Goal: Task Accomplishment & Management: Use online tool/utility

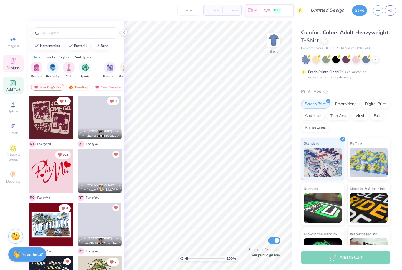
click at [16, 89] on span "Add Text" at bounding box center [13, 89] width 14 height 5
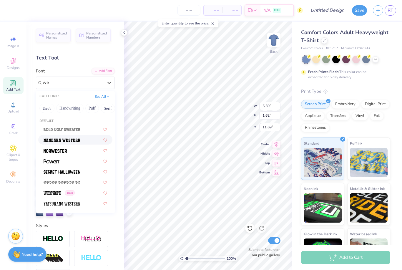
type input "w"
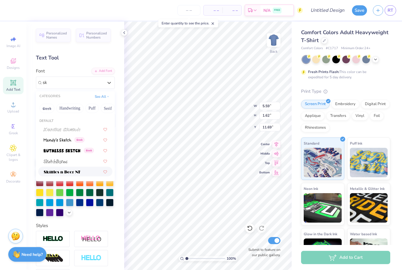
type input "s"
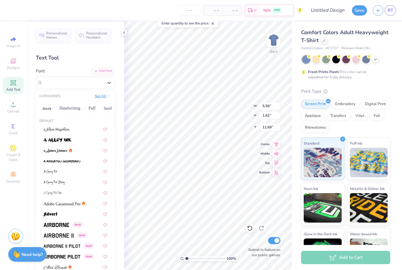
click at [102, 97] on button "See All" at bounding box center [102, 96] width 18 height 6
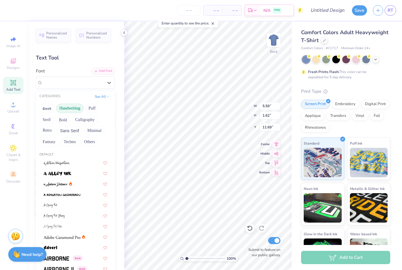
click at [76, 108] on button "Handwriting" at bounding box center [69, 107] width 27 height 9
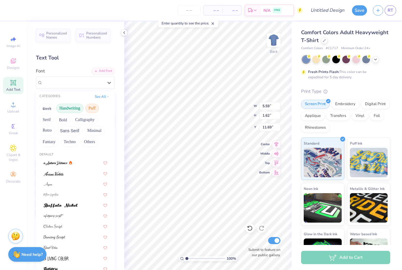
click at [95, 109] on button "Puff" at bounding box center [92, 107] width 14 height 9
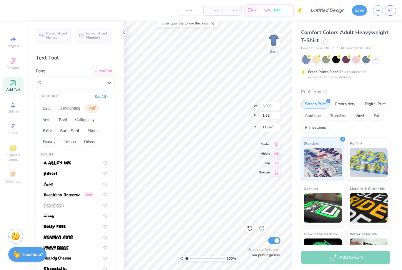
click at [47, 120] on button "Serif" at bounding box center [46, 119] width 14 height 9
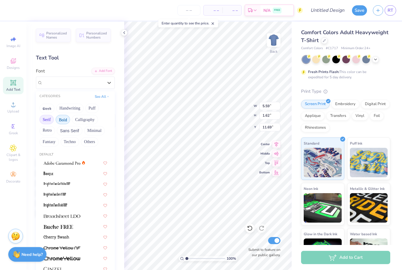
click at [67, 119] on button "Bold" at bounding box center [63, 119] width 14 height 9
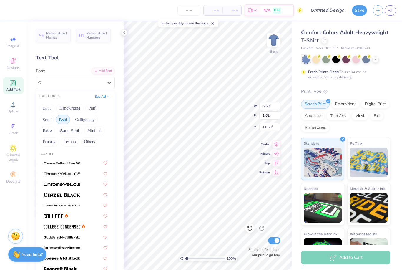
click at [86, 118] on button "Calligraphy" at bounding box center [85, 119] width 26 height 9
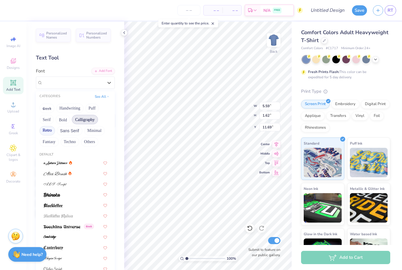
click at [54, 131] on button "Retro" at bounding box center [47, 130] width 16 height 9
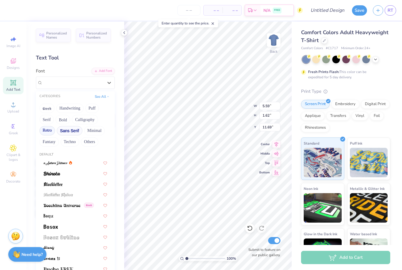
click at [66, 130] on button "Sans Serif" at bounding box center [70, 130] width 26 height 9
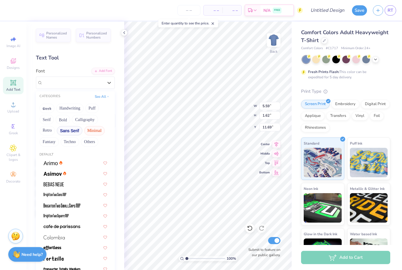
click at [92, 131] on button "Minimal" at bounding box center [94, 130] width 21 height 9
click at [57, 139] on button "Fantasy" at bounding box center [48, 141] width 19 height 9
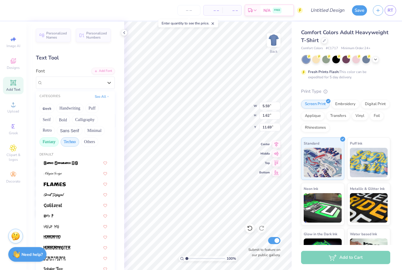
click at [68, 142] on button "Techno" at bounding box center [70, 141] width 19 height 9
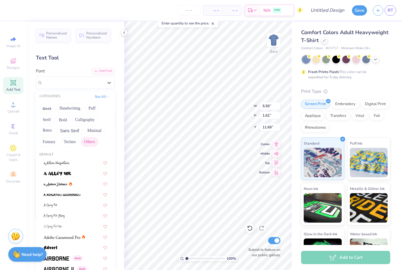
click at [89, 140] on button "Others" at bounding box center [89, 141] width 17 height 9
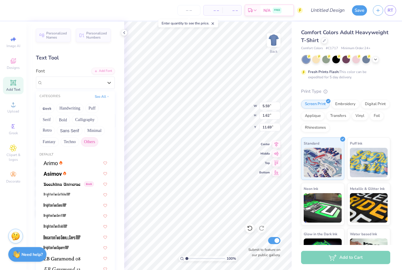
click at [48, 120] on button "Serif" at bounding box center [46, 119] width 14 height 9
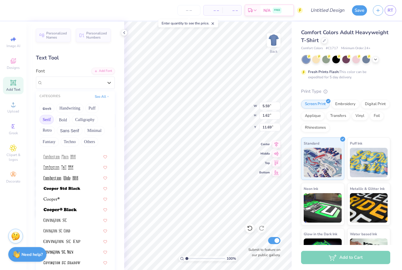
scroll to position [224, 0]
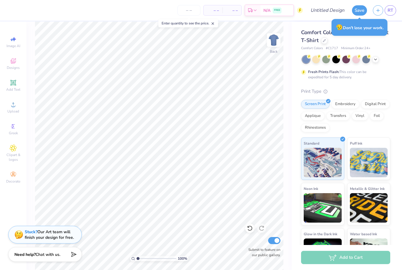
click at [360, 82] on div "Comfort Colors Adult Heavyweight T-Shirt Comfort Colors # C1717 Minimum Order: …" at bounding box center [345, 150] width 89 height 242
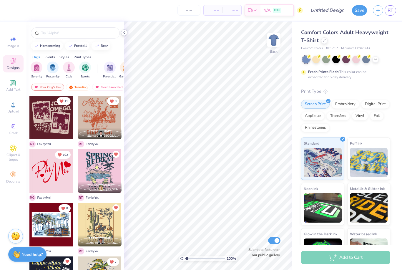
click at [125, 34] on icon at bounding box center [124, 32] width 5 height 5
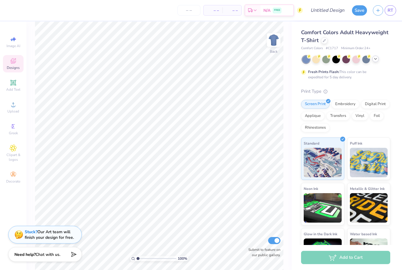
click at [376, 59] on icon at bounding box center [375, 58] width 5 height 5
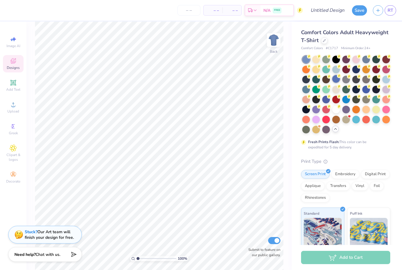
click at [334, 79] on div at bounding box center [336, 79] width 8 height 8
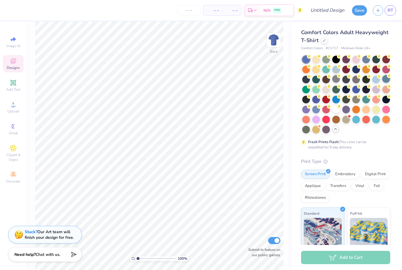
click at [388, 78] on div at bounding box center [386, 79] width 8 height 8
click at [337, 78] on div at bounding box center [336, 79] width 8 height 8
click at [354, 91] on div at bounding box center [356, 89] width 8 height 8
click at [318, 99] on div at bounding box center [316, 99] width 8 height 8
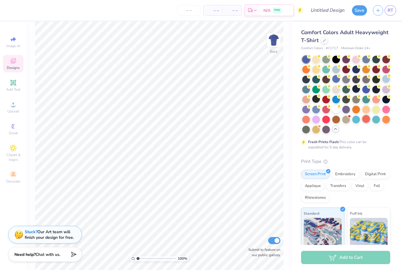
click at [367, 118] on div at bounding box center [366, 119] width 8 height 8
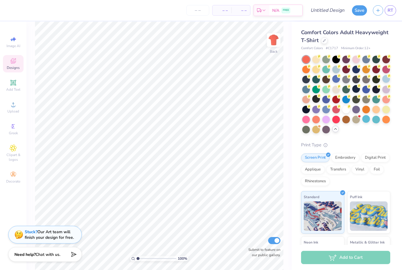
click at [370, 108] on div at bounding box center [346, 95] width 88 height 78
click at [378, 109] on div at bounding box center [376, 109] width 8 height 8
click at [315, 60] on div at bounding box center [316, 59] width 8 height 8
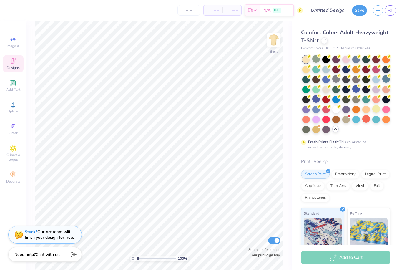
click at [339, 37] on div "Comfort Colors Adult Heavyweight T-Shirt" at bounding box center [345, 37] width 89 height 16
click at [322, 39] on icon at bounding box center [323, 40] width 3 height 3
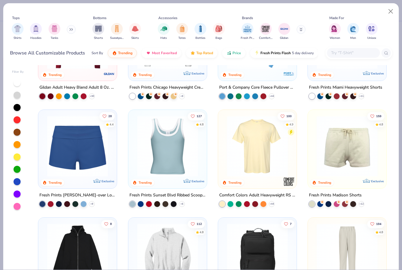
scroll to position [390, 0]
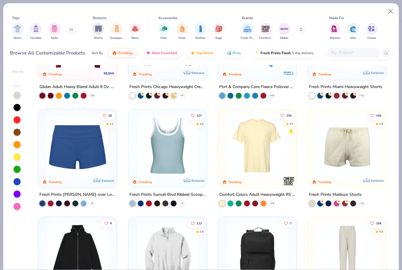
click at [266, 171] on img at bounding box center [257, 145] width 67 height 61
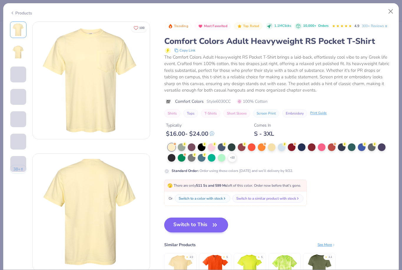
click at [210, 223] on button "Switch to This" at bounding box center [196, 224] width 64 height 15
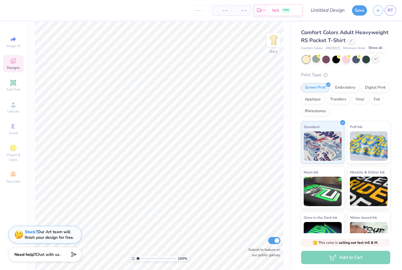
click at [377, 60] on icon at bounding box center [375, 58] width 5 height 5
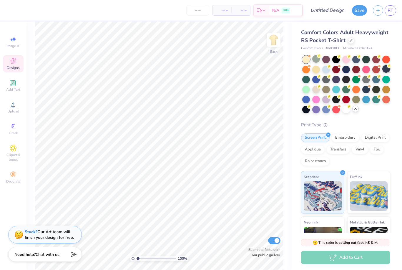
click at [385, 69] on div at bounding box center [386, 69] width 8 height 8
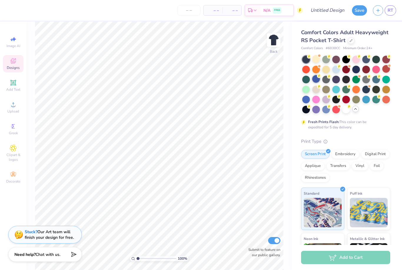
click at [316, 80] on div at bounding box center [316, 79] width 8 height 8
click at [327, 109] on div at bounding box center [326, 109] width 8 height 8
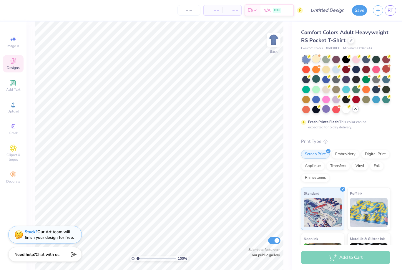
click at [316, 58] on div at bounding box center [316, 59] width 8 height 8
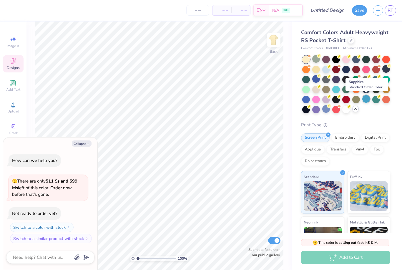
click at [362, 99] on div at bounding box center [366, 99] width 8 height 8
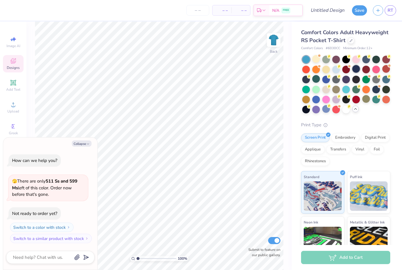
click at [355, 71] on div at bounding box center [356, 69] width 8 height 8
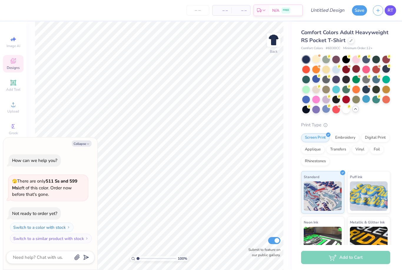
click at [392, 11] on span "RT" at bounding box center [390, 10] width 6 height 7
type textarea "x"
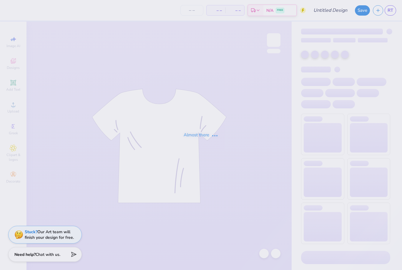
type input "gphi pappys"
type input "72"
type input "gphi pappys boot"
type input "72"
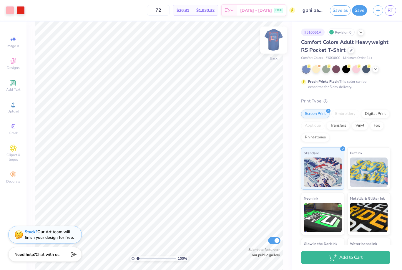
click at [277, 39] on img at bounding box center [274, 40] width 24 height 24
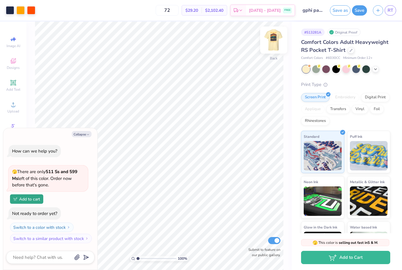
click at [268, 37] on img at bounding box center [274, 40] width 24 height 24
drag, startPoint x: 316, startPoint y: 50, endPoint x: 287, endPoint y: 41, distance: 30.3
click at [316, 50] on span "Comfort Colors Adult Heavyweight RS Pocket T-Shirt" at bounding box center [344, 46] width 87 height 15
click at [287, 41] on div "100 % Front Submit to feature on our public gallery." at bounding box center [158, 145] width 265 height 248
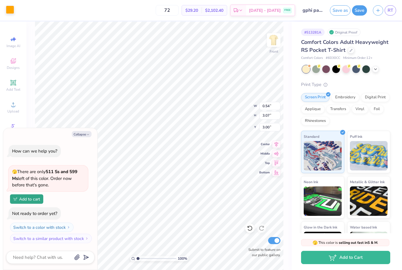
click at [8, 11] on div at bounding box center [10, 10] width 8 height 8
type textarea "x"
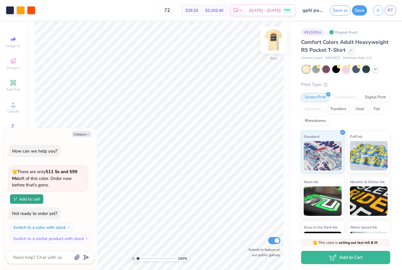
click at [272, 41] on img at bounding box center [274, 40] width 24 height 24
click at [9, 11] on div at bounding box center [10, 10] width 8 height 8
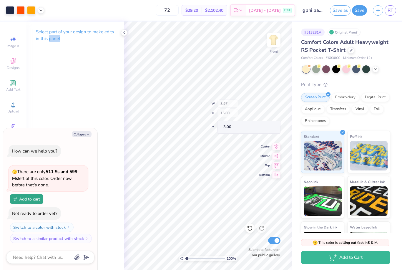
type textarea "x"
type input "0.55"
type input "3.31"
click at [295, 42] on div "# 513281A Original Proof Comfort Colors Adult Heavyweight RS Pocket T-Shirt Com…" at bounding box center [346, 142] width 110 height 242
drag, startPoint x: 390, startPoint y: 50, endPoint x: 372, endPoint y: 38, distance: 21.3
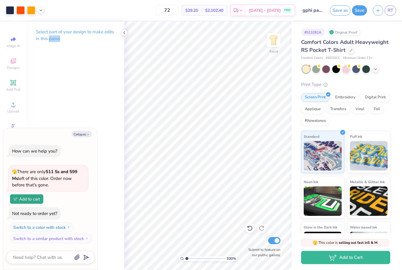
click at [390, 50] on div "# 513281A Original Proof Comfort Colors Adult Heavyweight RS Pocket T-Shirt Com…" at bounding box center [346, 142] width 110 height 242
drag, startPoint x: 372, startPoint y: 38, endPoint x: 368, endPoint y: 33, distance: 6.4
click at [372, 38] on div "# 513281A Original Proof Comfort Colors Adult Heavyweight RS Pocket T-Shirt Com…" at bounding box center [346, 142] width 110 height 242
click at [368, 33] on div "# 513281A Original Proof" at bounding box center [345, 32] width 89 height 7
click at [333, 35] on div "Original Proof" at bounding box center [343, 32] width 33 height 7
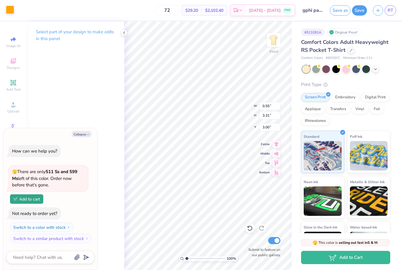
click at [8, 9] on div at bounding box center [10, 10] width 8 height 8
type textarea "x"
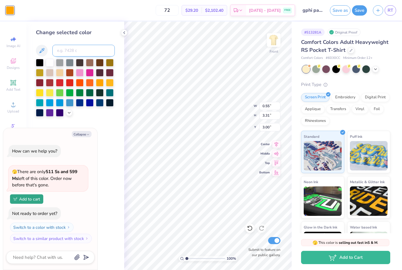
click at [69, 53] on input at bounding box center [83, 51] width 62 height 12
type input "533"
type textarea "x"
click at [78, 51] on input "Cccc" at bounding box center [83, 51] width 62 height 12
type input "C"
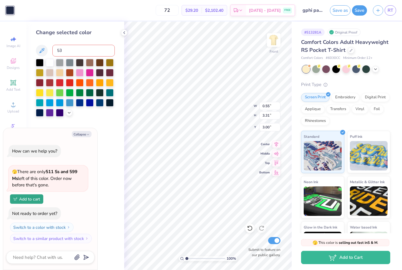
type input "533"
click at [42, 49] on icon at bounding box center [41, 50] width 7 height 7
type textarea "x"
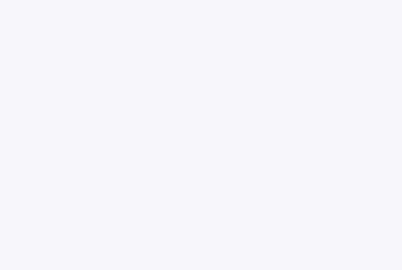
click at [196, 117] on div at bounding box center [201, 135] width 402 height 270
click at [46, 39] on div at bounding box center [201, 135] width 402 height 270
click at [42, 51] on div at bounding box center [201, 135] width 402 height 270
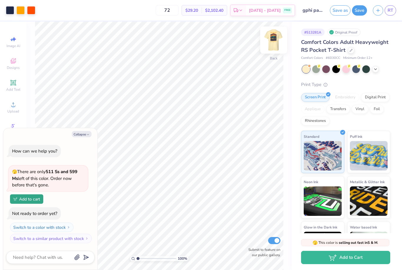
click at [276, 43] on img at bounding box center [274, 40] width 24 height 24
click at [78, 134] on button "Collapse" at bounding box center [82, 134] width 20 height 6
type textarea "x"
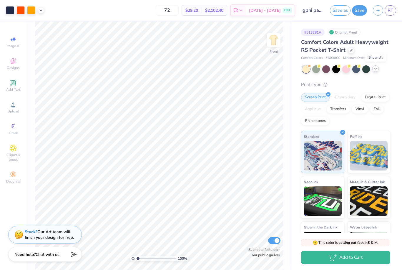
click at [376, 69] on icon at bounding box center [375, 68] width 5 height 5
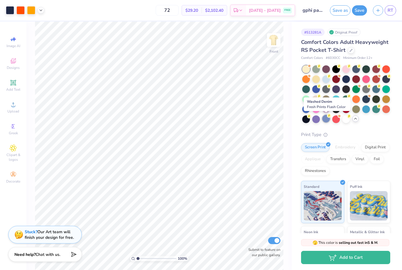
click at [326, 119] on div at bounding box center [326, 119] width 8 height 8
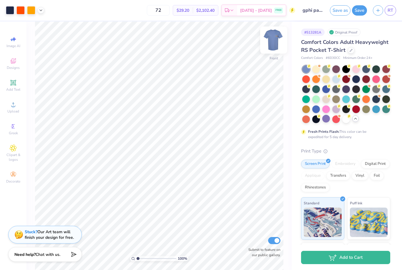
click at [271, 43] on img at bounding box center [274, 40] width 24 height 24
click at [316, 108] on div at bounding box center [316, 109] width 8 height 8
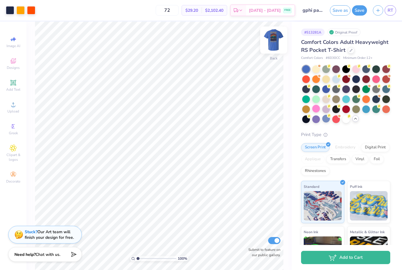
click at [270, 39] on img at bounding box center [274, 40] width 24 height 24
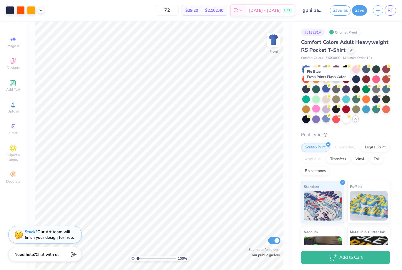
click at [325, 88] on div at bounding box center [326, 89] width 8 height 8
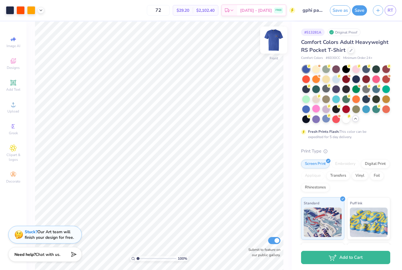
click at [273, 39] on img at bounding box center [274, 40] width 24 height 24
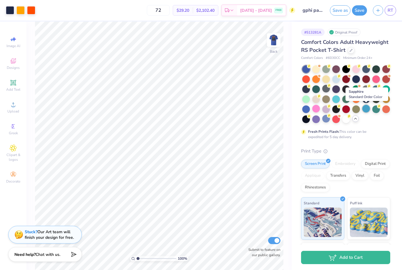
click at [367, 110] on div at bounding box center [366, 109] width 8 height 8
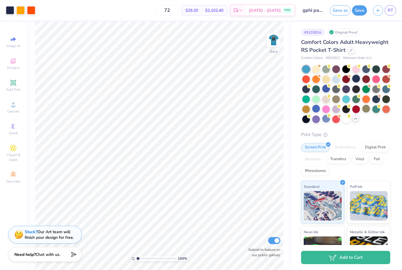
click at [358, 78] on div at bounding box center [356, 79] width 8 height 8
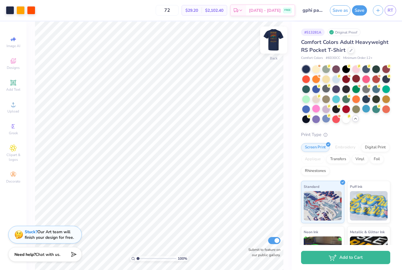
click at [280, 43] on img at bounding box center [274, 40] width 24 height 24
click at [307, 106] on div at bounding box center [306, 109] width 8 height 8
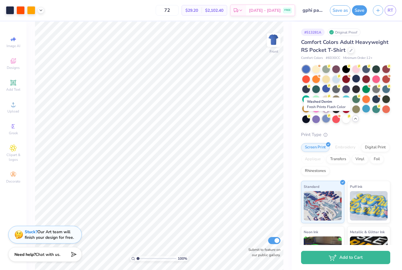
click at [325, 117] on div at bounding box center [326, 119] width 8 height 8
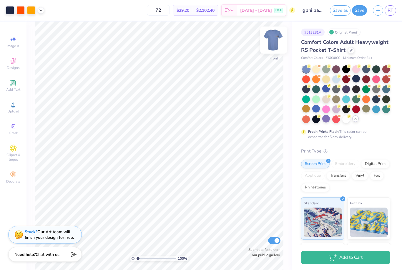
click at [276, 43] on img at bounding box center [274, 40] width 24 height 24
click at [21, 11] on div at bounding box center [20, 10] width 8 height 8
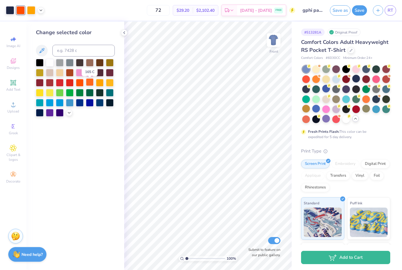
click at [90, 83] on div at bounding box center [90, 82] width 8 height 8
click at [101, 84] on div at bounding box center [100, 82] width 8 height 8
click at [90, 84] on div at bounding box center [90, 82] width 8 height 8
click at [247, 228] on icon at bounding box center [250, 228] width 6 height 6
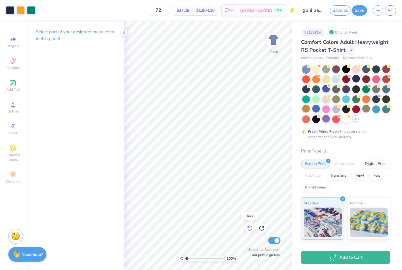
click at [247, 228] on icon at bounding box center [250, 228] width 6 height 6
click at [22, 9] on div at bounding box center [20, 10] width 8 height 8
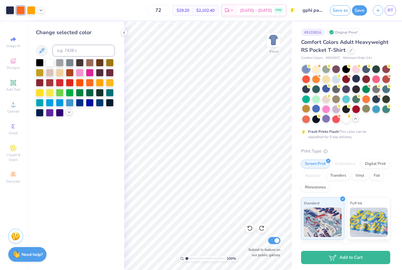
click at [72, 113] on div at bounding box center [69, 112] width 6 height 6
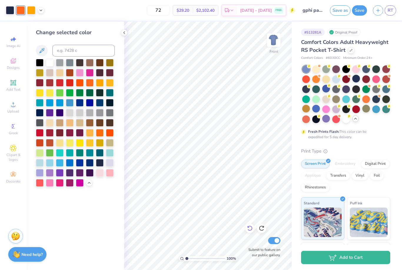
click at [249, 226] on icon at bounding box center [249, 227] width 5 height 5
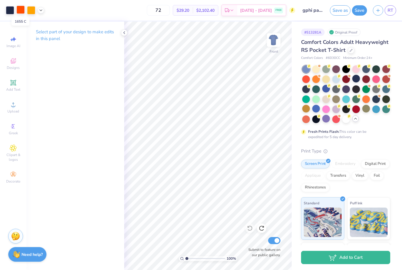
click at [19, 10] on div at bounding box center [20, 10] width 8 height 8
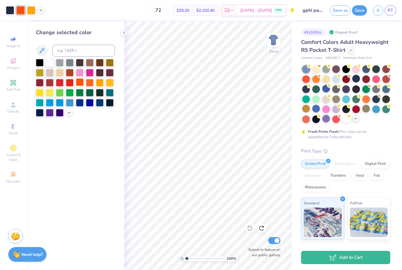
click at [81, 83] on div at bounding box center [80, 82] width 8 height 8
click at [88, 84] on div at bounding box center [90, 82] width 8 height 8
click at [41, 13] on div at bounding box center [41, 9] width 6 height 6
click at [42, 24] on div at bounding box center [41, 25] width 8 height 8
click at [50, 104] on div at bounding box center [50, 102] width 8 height 8
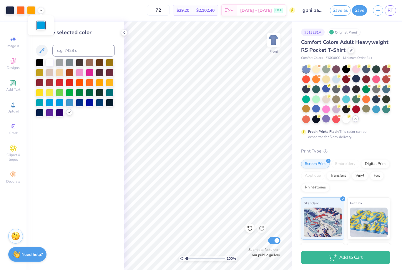
click at [68, 114] on icon at bounding box center [69, 112] width 5 height 5
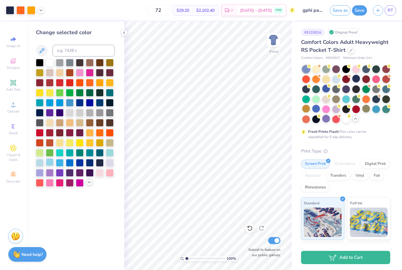
click at [49, 163] on div at bounding box center [50, 162] width 8 height 8
click at [57, 164] on div at bounding box center [60, 162] width 8 height 8
click at [40, 165] on div at bounding box center [40, 162] width 8 height 8
click at [108, 153] on div at bounding box center [110, 152] width 8 height 8
click at [92, 154] on div at bounding box center [90, 152] width 8 height 8
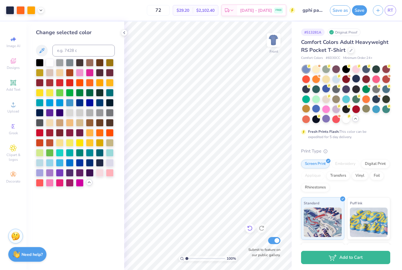
click at [251, 230] on icon at bounding box center [249, 227] width 5 height 5
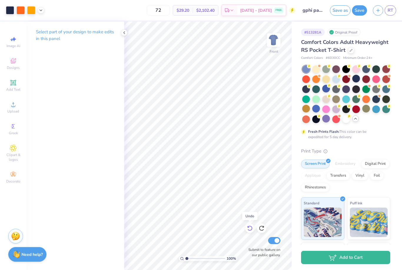
click at [250, 230] on icon at bounding box center [249, 227] width 5 height 5
click at [250, 229] on icon at bounding box center [250, 228] width 6 height 6
click at [250, 230] on icon at bounding box center [249, 227] width 5 height 5
click at [251, 229] on icon at bounding box center [250, 228] width 6 height 6
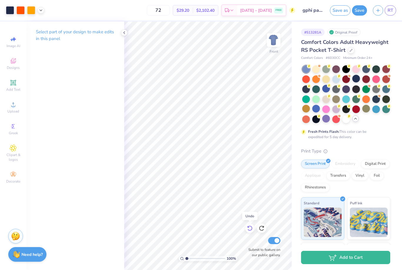
click at [251, 229] on icon at bounding box center [250, 228] width 6 height 6
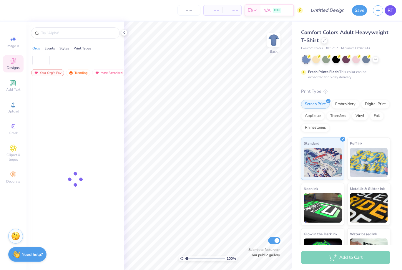
drag, startPoint x: 386, startPoint y: 9, endPoint x: 389, endPoint y: 9, distance: 3.2
click at [389, 9] on span "RT" at bounding box center [390, 10] width 6 height 7
